Goal: Task Accomplishment & Management: Complete application form

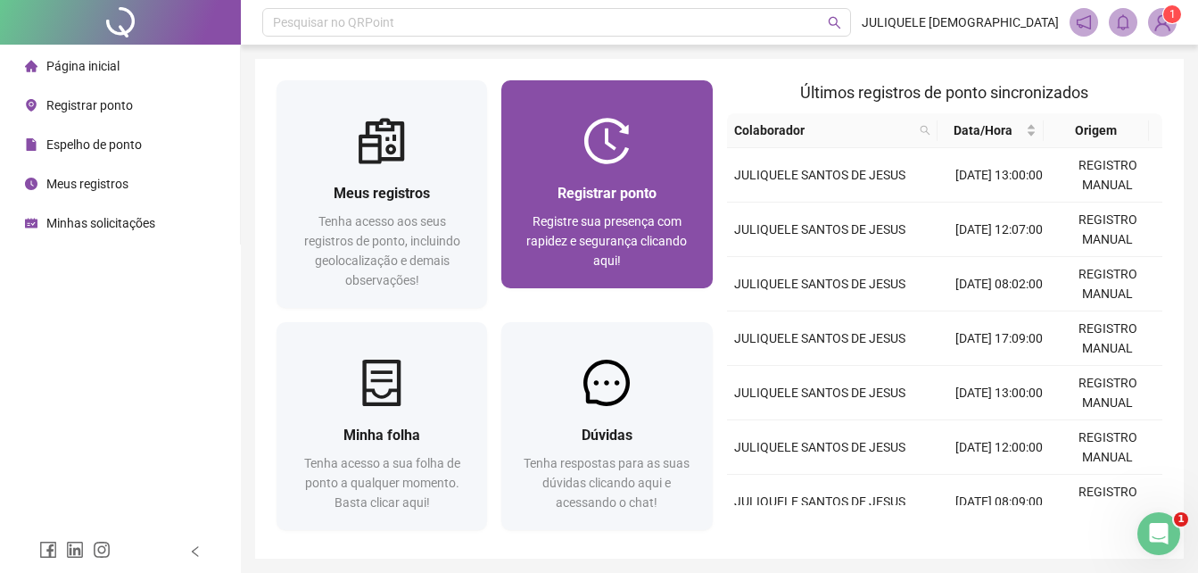
click at [646, 177] on div "Registrar ponto Registre sua presença com rapidez e segurança clicando aqui!" at bounding box center [607, 226] width 211 height 124
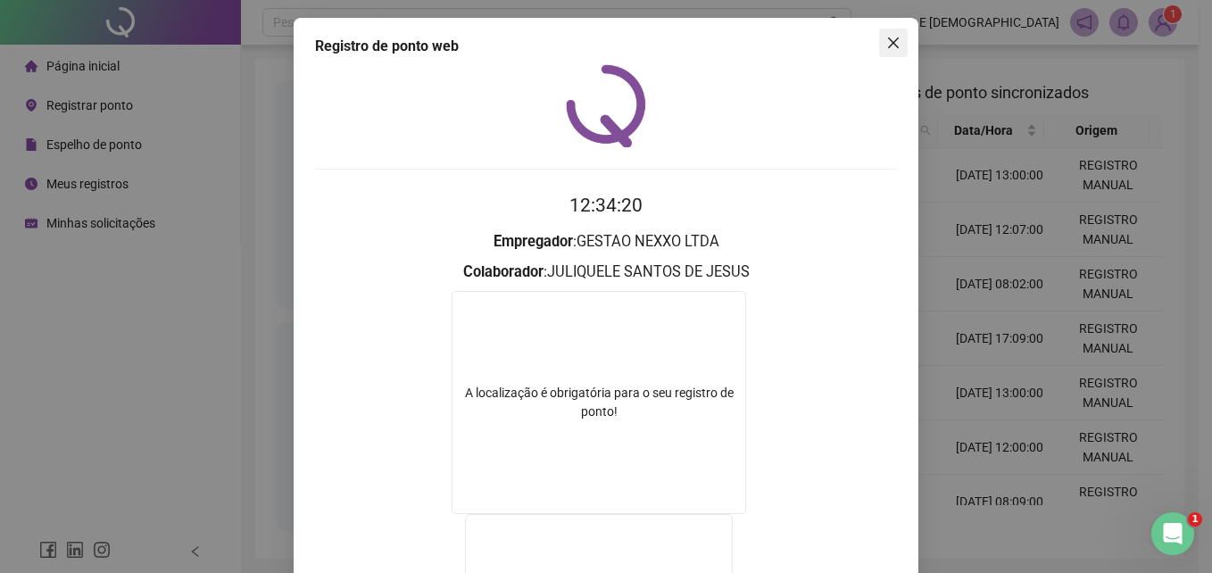
click at [895, 37] on span "Close" at bounding box center [893, 43] width 29 height 14
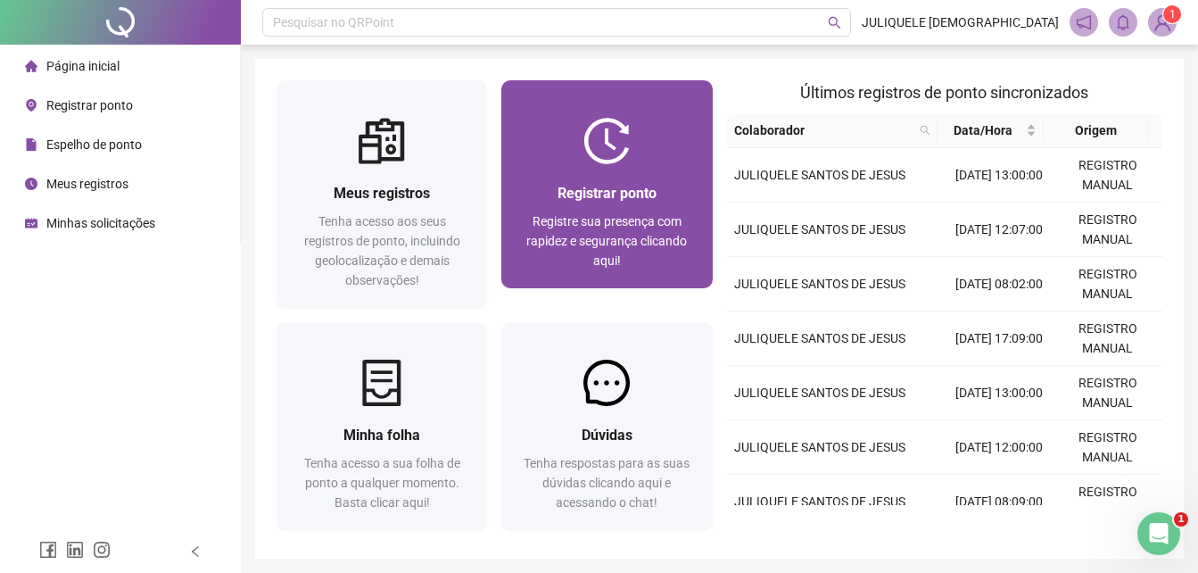
click at [642, 129] on div at bounding box center [607, 141] width 211 height 46
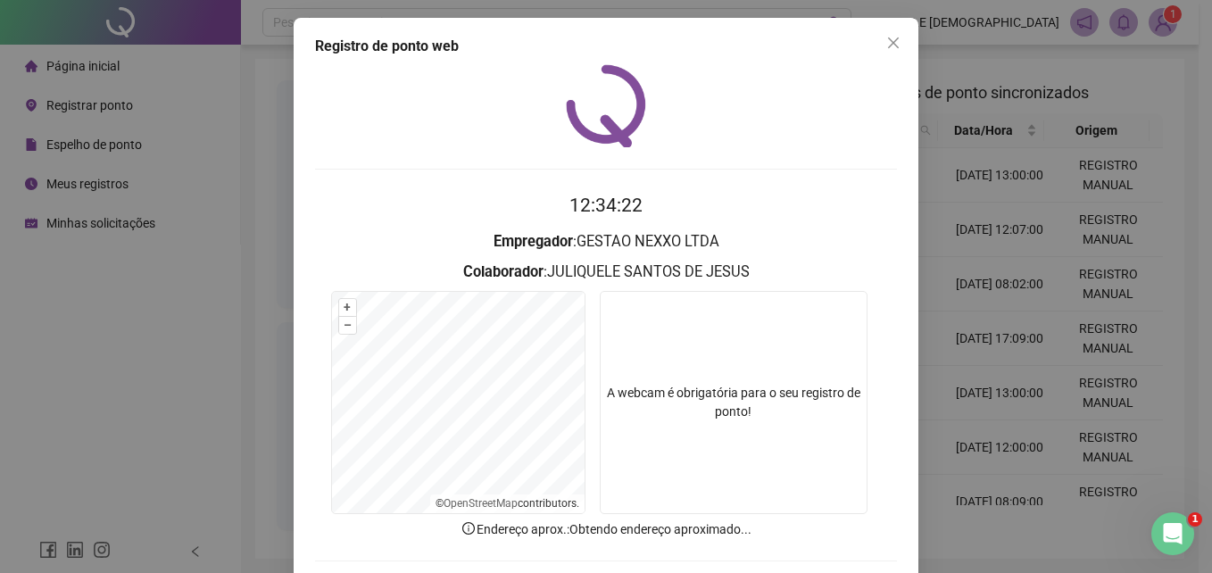
scroll to position [85, 0]
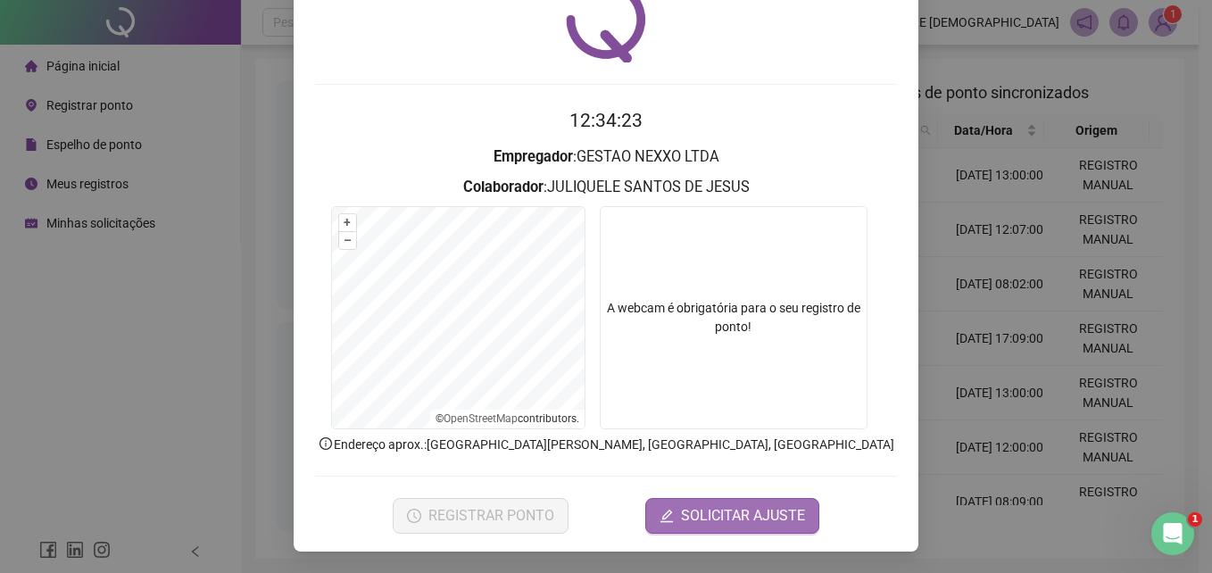
click at [760, 526] on span "SOLICITAR AJUSTE" at bounding box center [743, 515] width 124 height 21
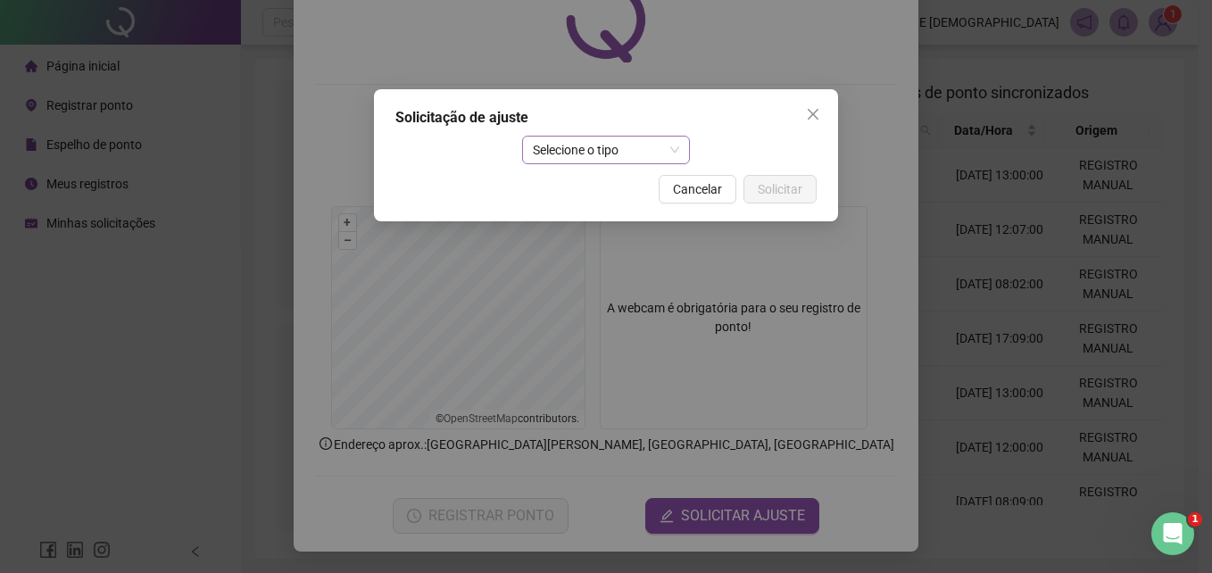
click at [564, 138] on span "Selecione o tipo" at bounding box center [606, 150] width 147 height 27
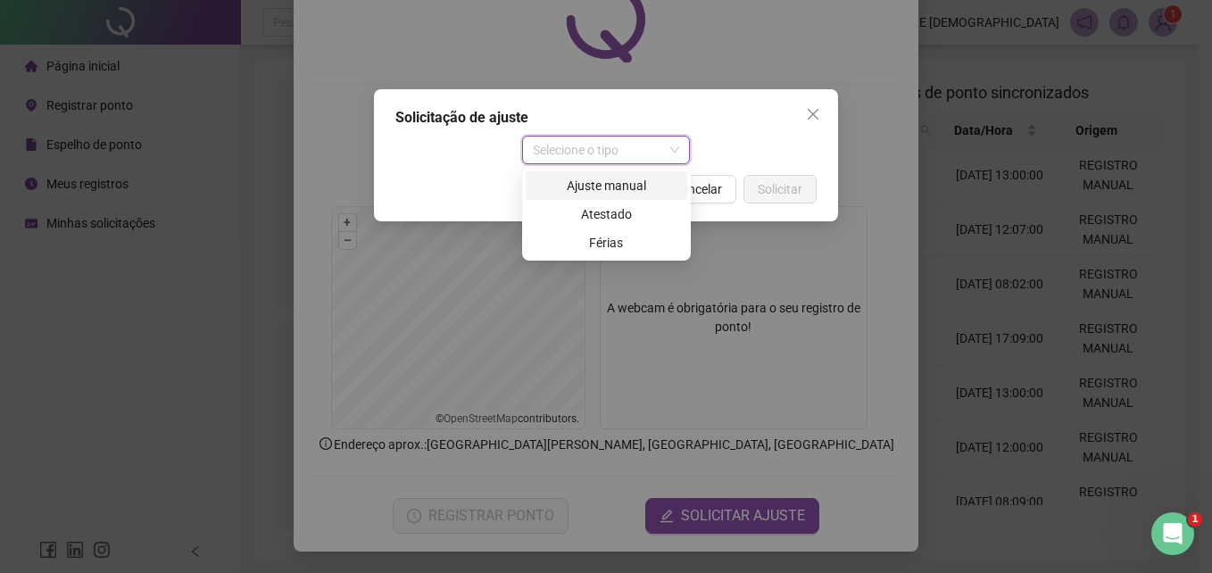
click at [607, 189] on div "Ajuste manual" at bounding box center [606, 186] width 140 height 20
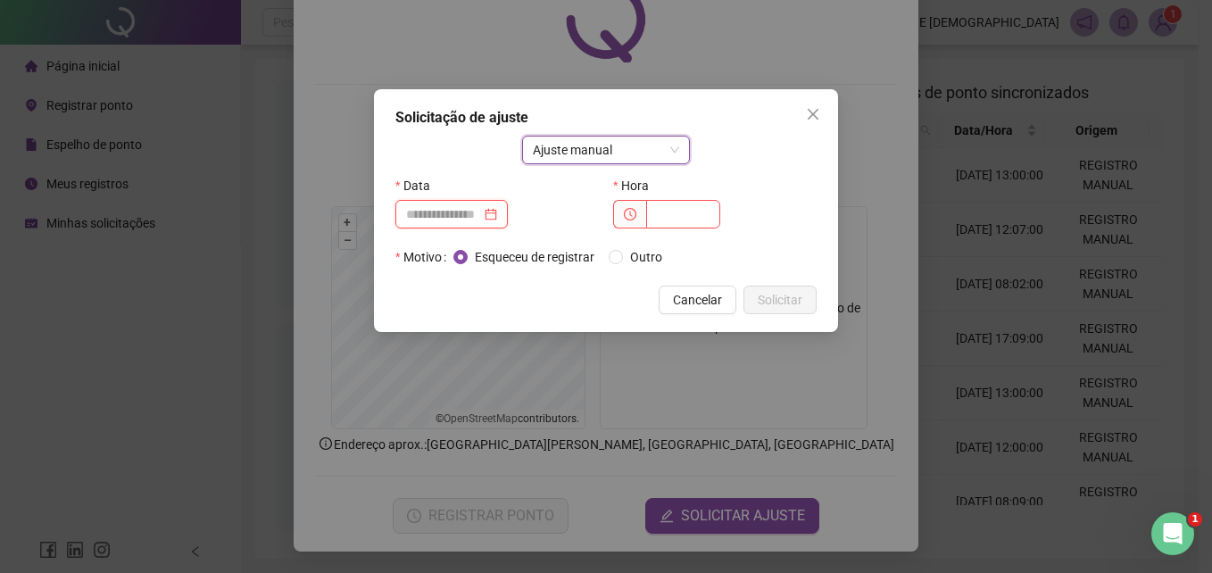
click at [460, 204] on input at bounding box center [443, 214] width 75 height 20
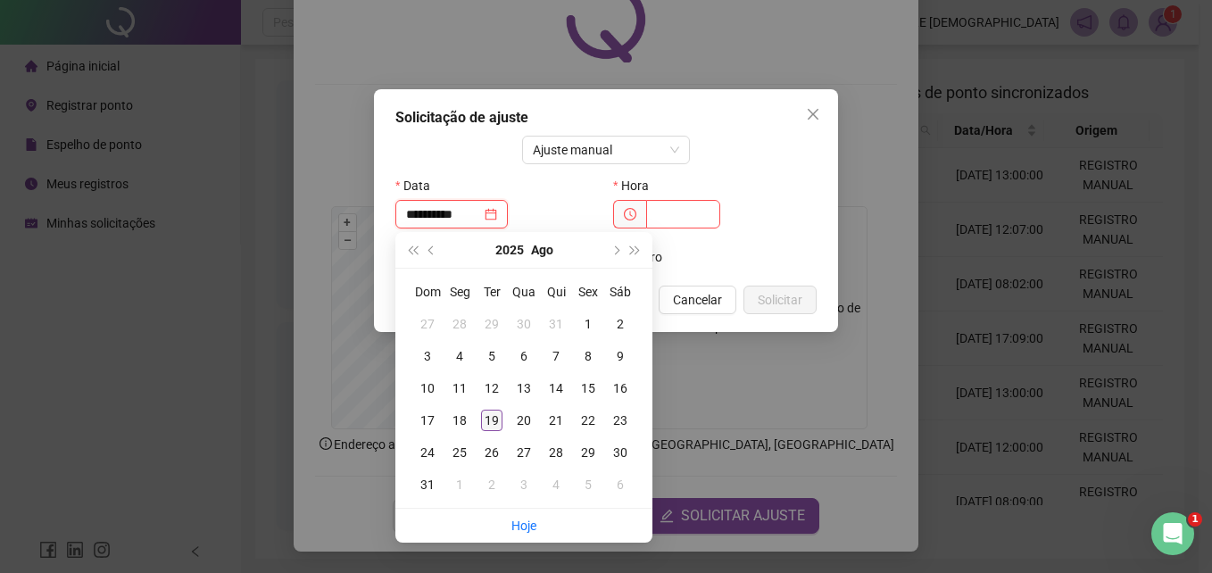
type input "**********"
click at [493, 419] on div "19" at bounding box center [491, 420] width 21 height 21
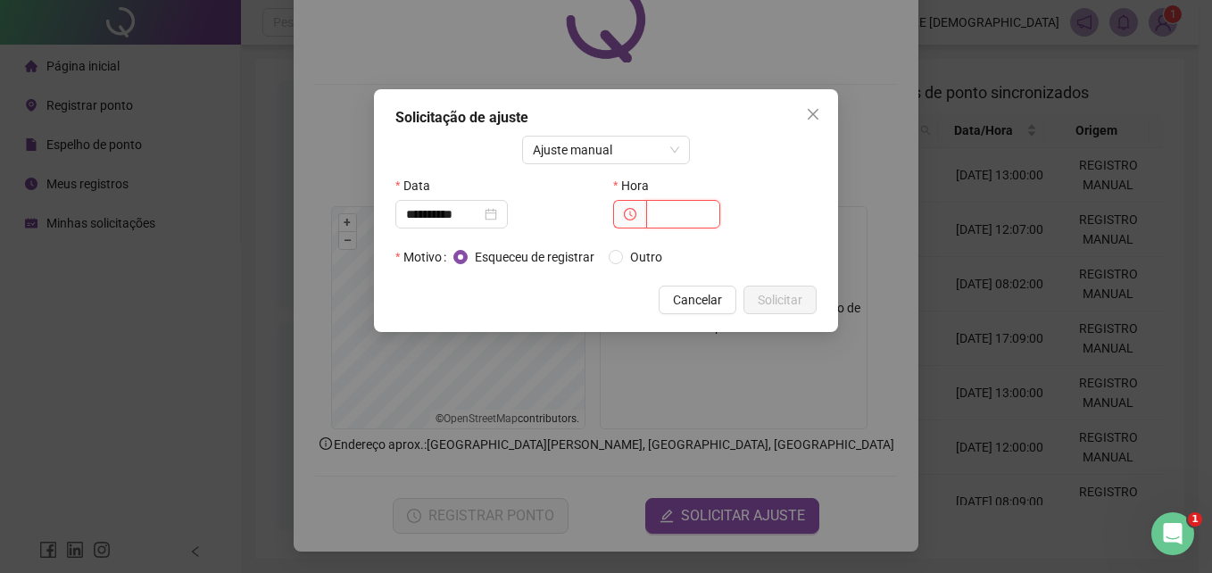
click at [662, 214] on input "text" at bounding box center [683, 214] width 74 height 29
type input "*****"
click at [651, 244] on div "**********" at bounding box center [605, 204] width 421 height 136
drag, startPoint x: 651, startPoint y: 244, endPoint x: 641, endPoint y: 262, distance: 21.2
click at [641, 263] on span "Outro" at bounding box center [646, 257] width 46 height 20
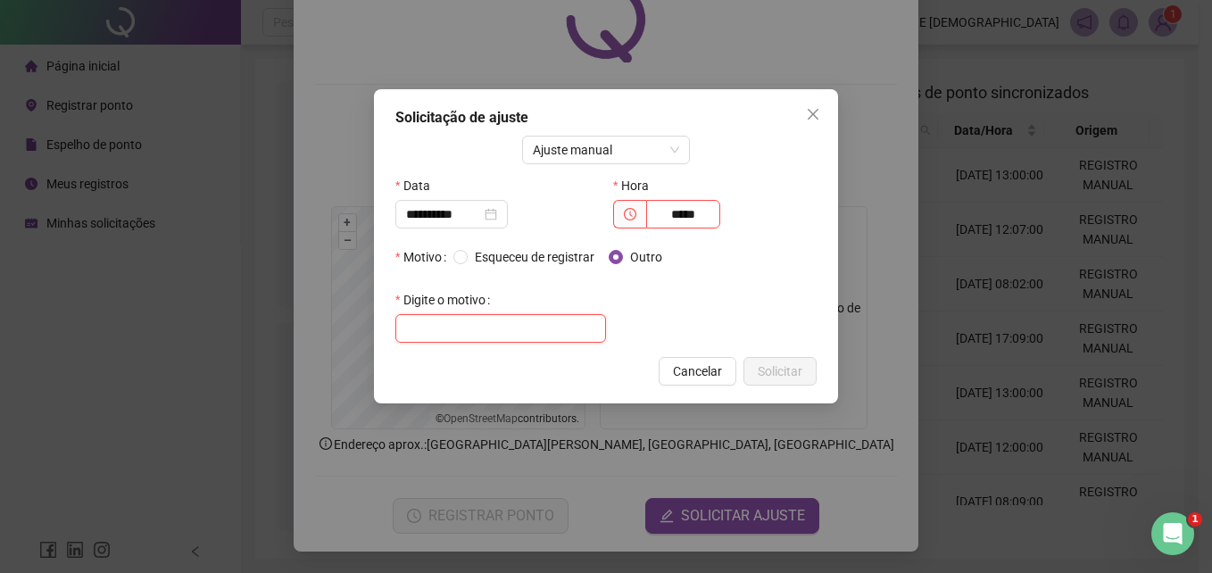
click at [488, 325] on input "text" at bounding box center [500, 328] width 211 height 29
type input "**********"
click at [808, 374] on button "Solicitar" at bounding box center [779, 371] width 73 height 29
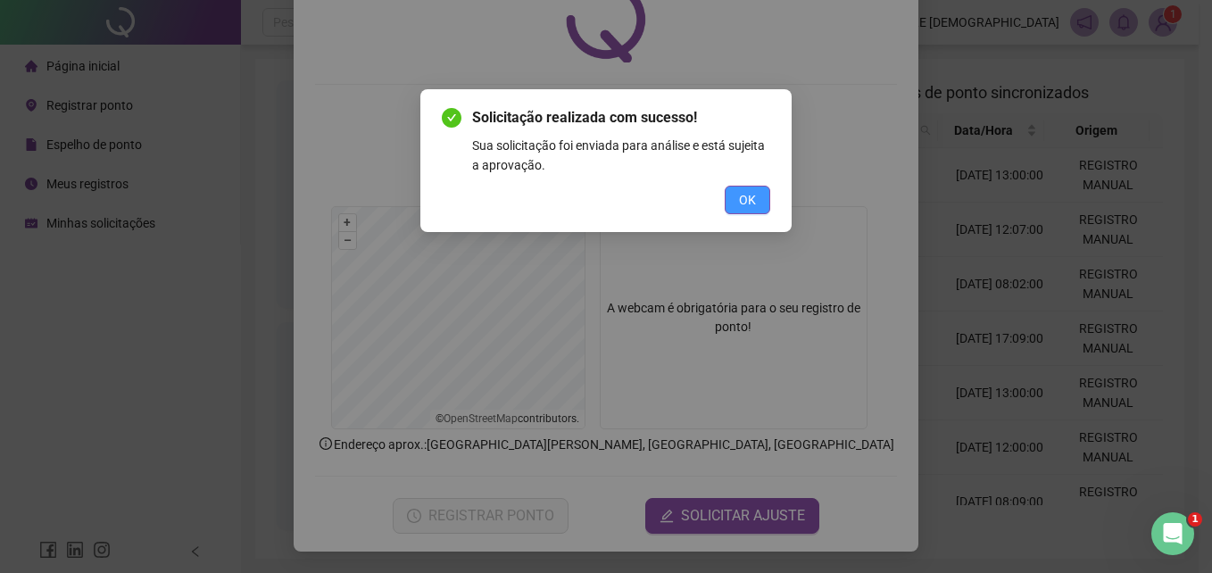
click at [752, 187] on button "OK" at bounding box center [748, 200] width 46 height 29
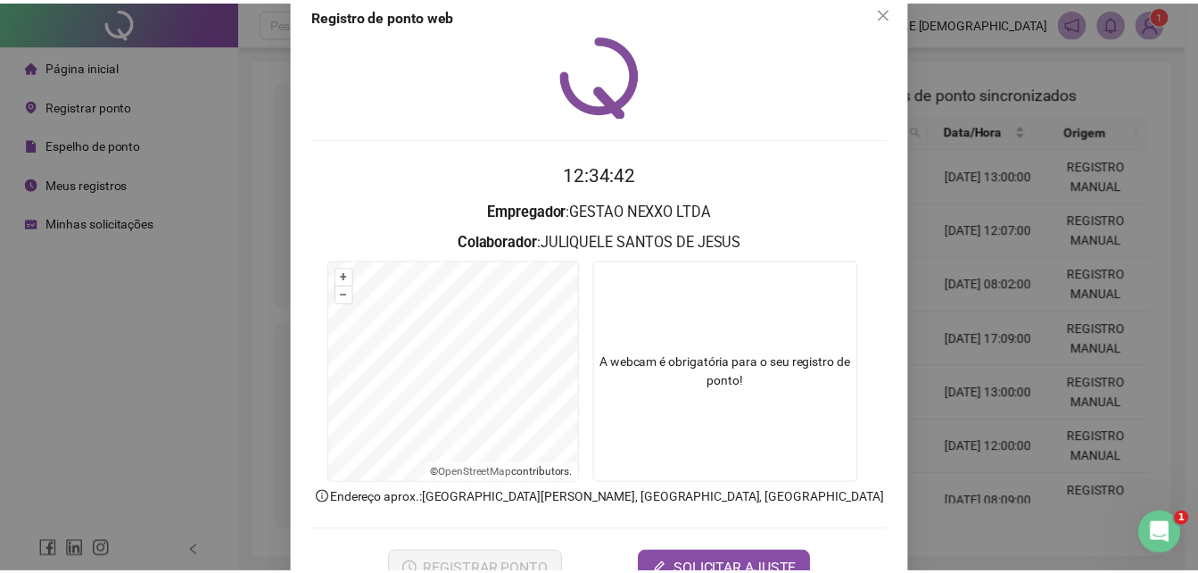
scroll to position [0, 0]
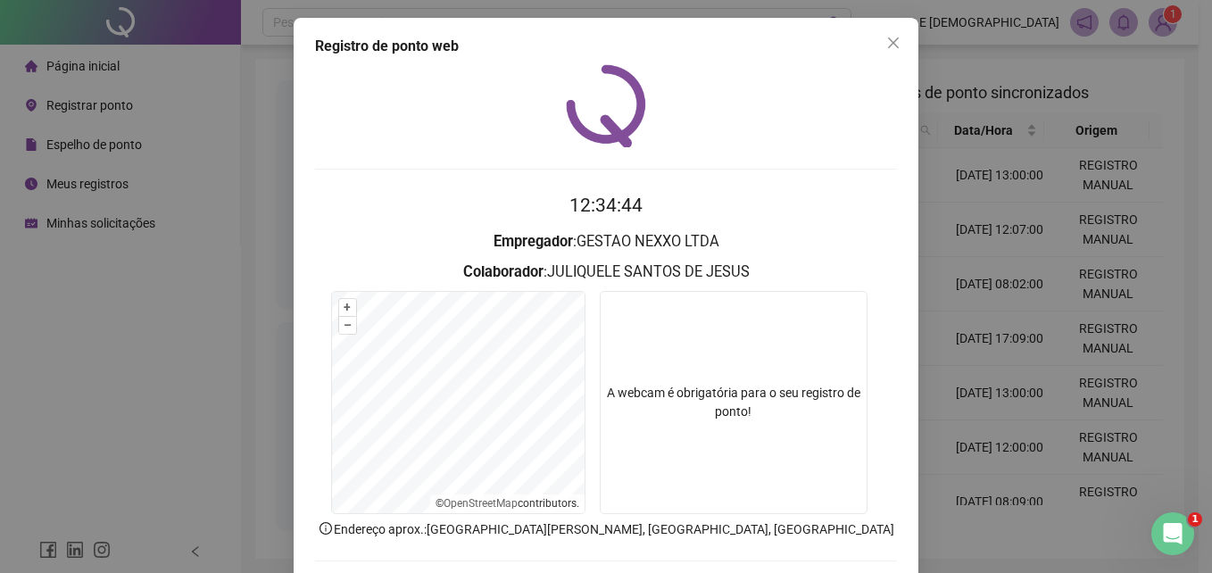
click at [907, 38] on div "Registro de ponto web 12:34:44 Empregador : GESTAO NEXXO LTDA Colaborador : JUL…" at bounding box center [606, 327] width 625 height 618
click at [891, 46] on icon "close" at bounding box center [893, 42] width 11 height 11
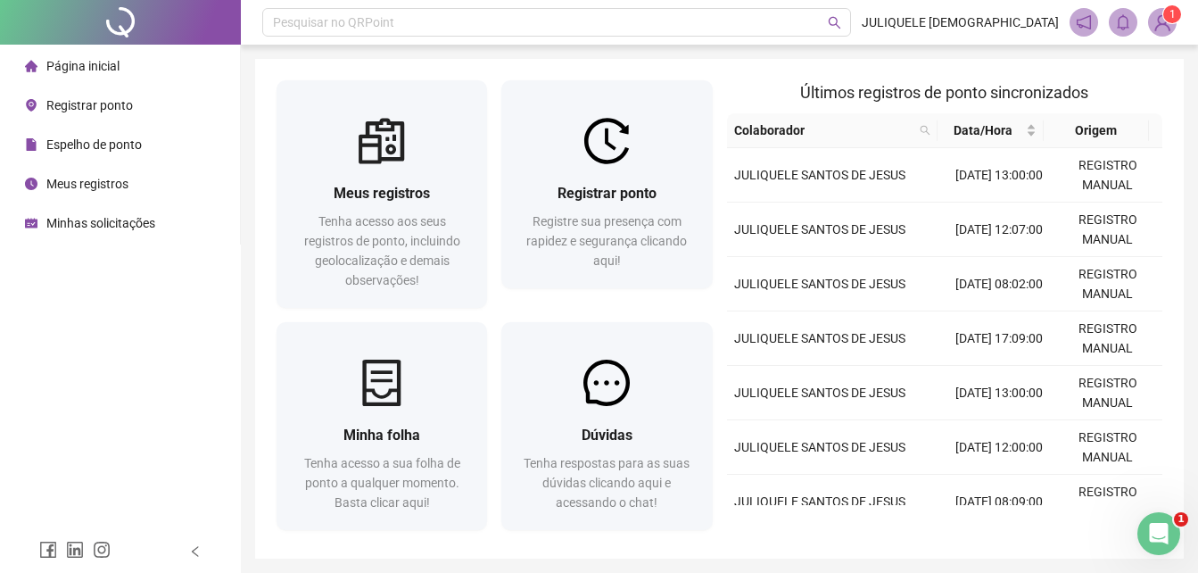
click at [104, 72] on span "Página inicial" at bounding box center [82, 66] width 73 height 14
